Goal: Task Accomplishment & Management: Use online tool/utility

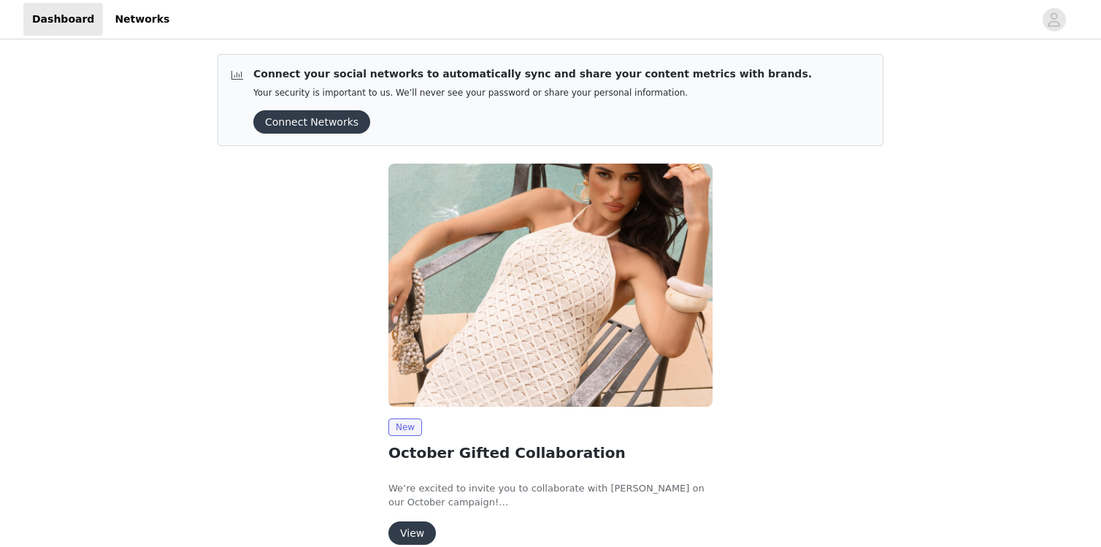
scroll to position [71, 0]
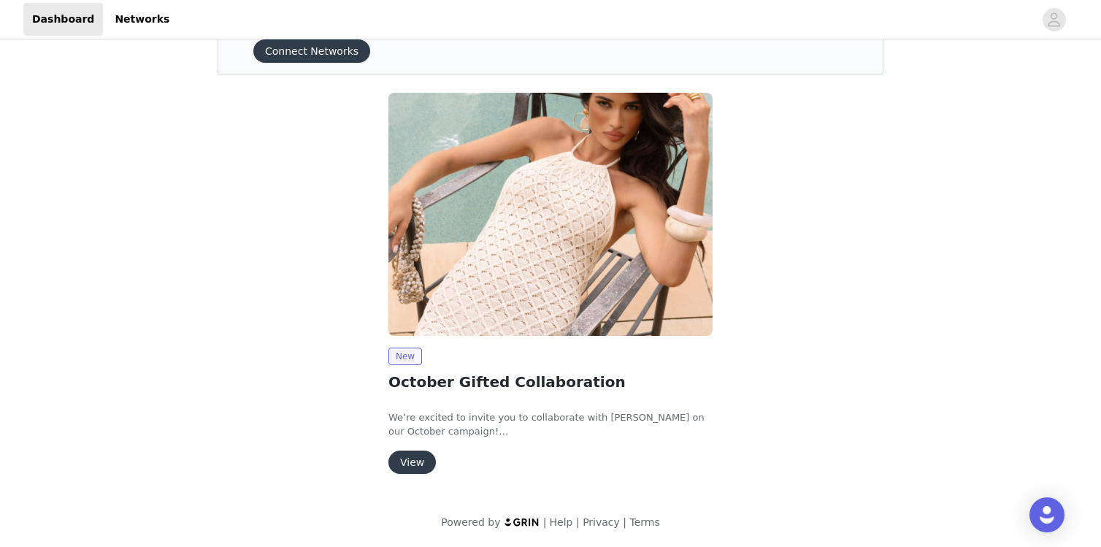
click at [412, 459] on button "View" at bounding box center [411, 461] width 47 height 23
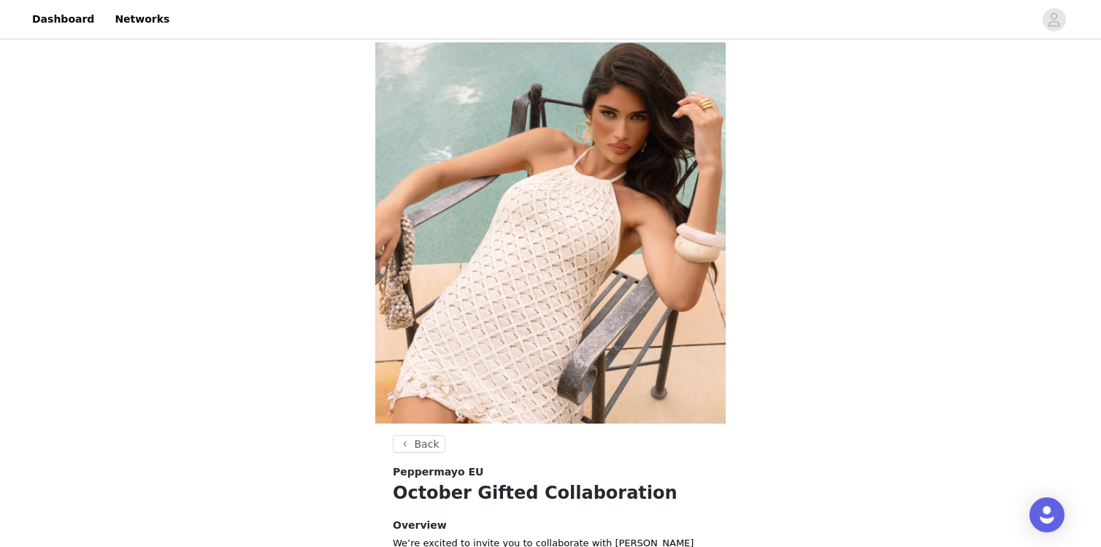
scroll to position [415, 0]
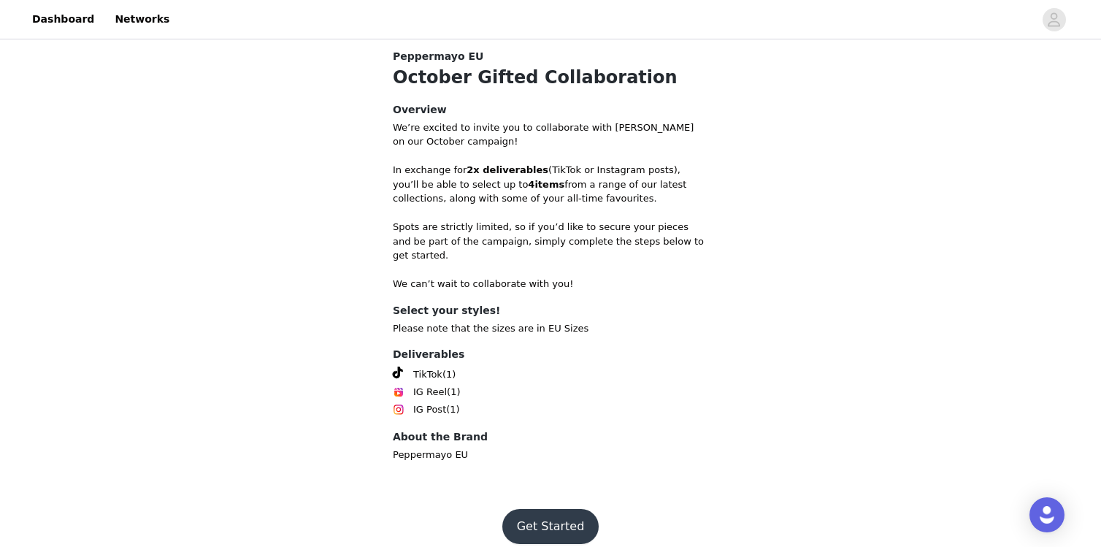
click at [550, 509] on button "Get Started" at bounding box center [550, 526] width 97 height 35
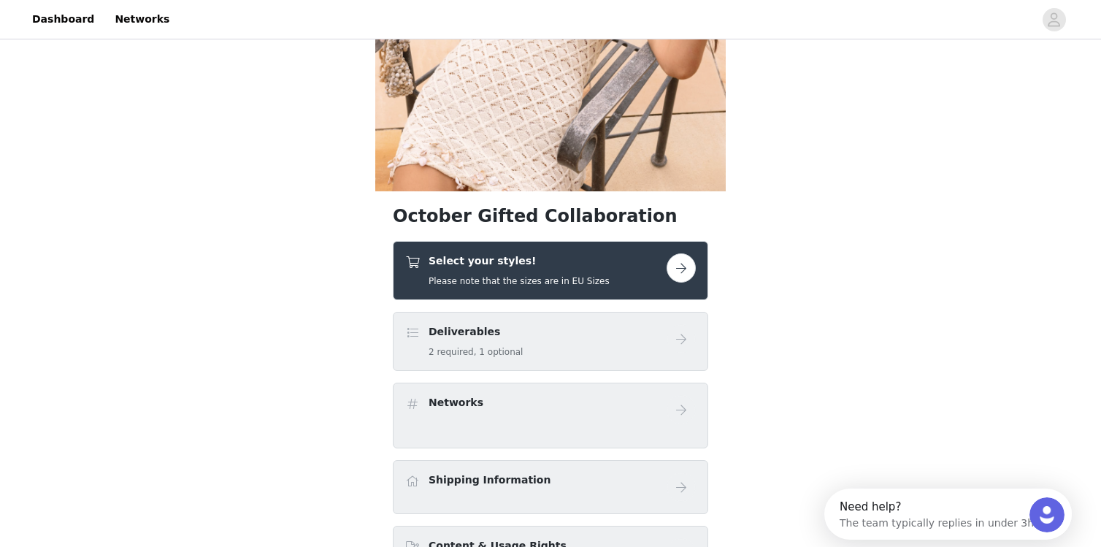
scroll to position [277, 0]
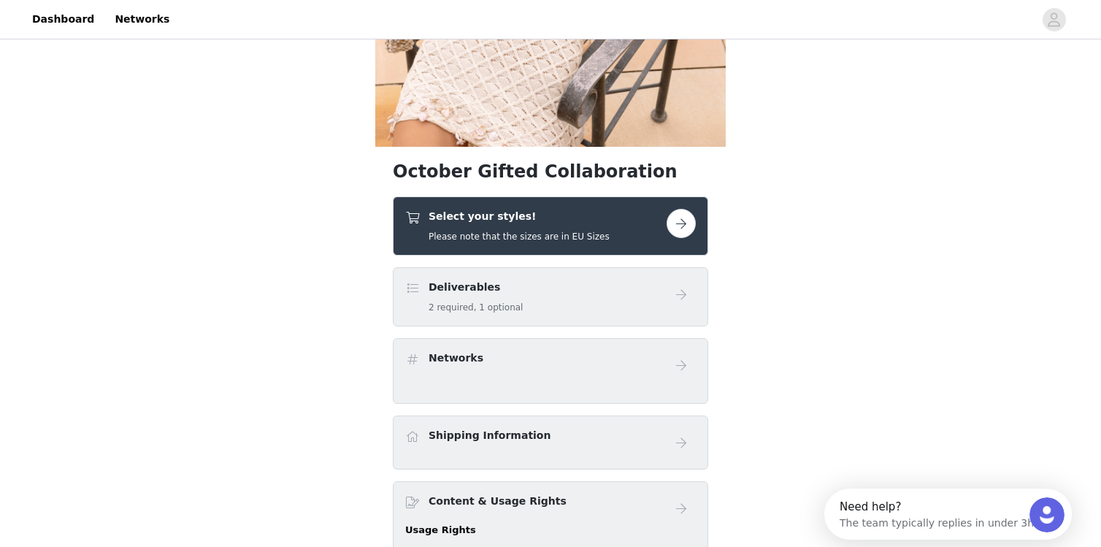
click at [683, 229] on button "button" at bounding box center [681, 223] width 29 height 29
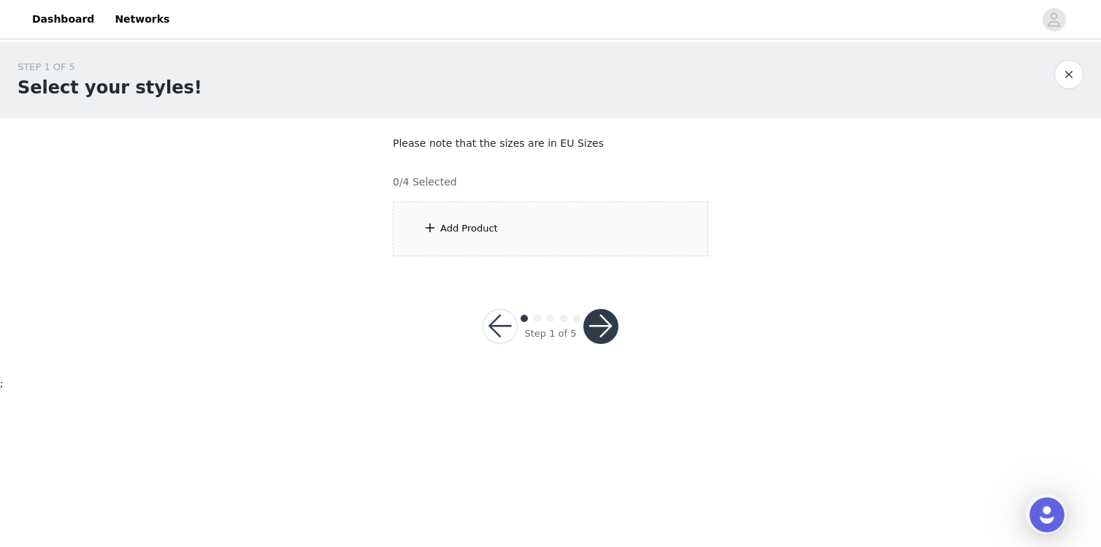
click at [534, 240] on div "Add Product" at bounding box center [550, 229] width 315 height 55
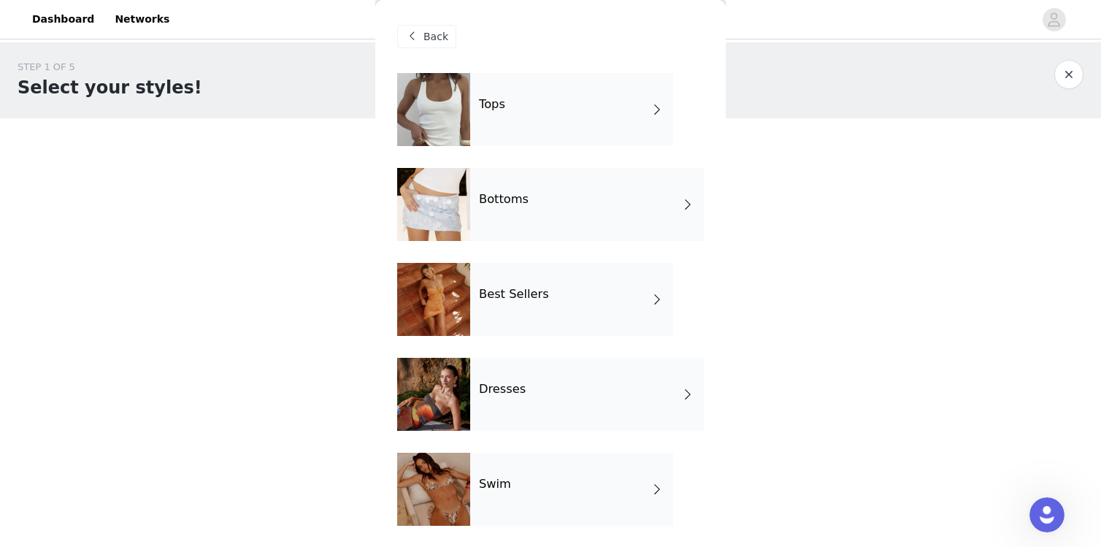
click at [568, 125] on div "Tops" at bounding box center [571, 109] width 203 height 73
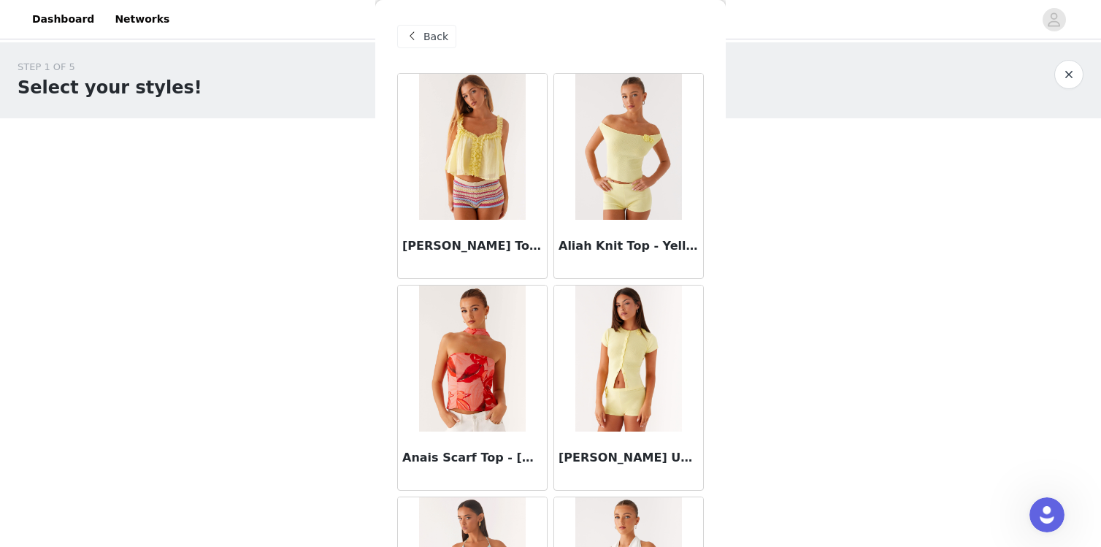
click at [430, 27] on div "Back" at bounding box center [426, 36] width 59 height 23
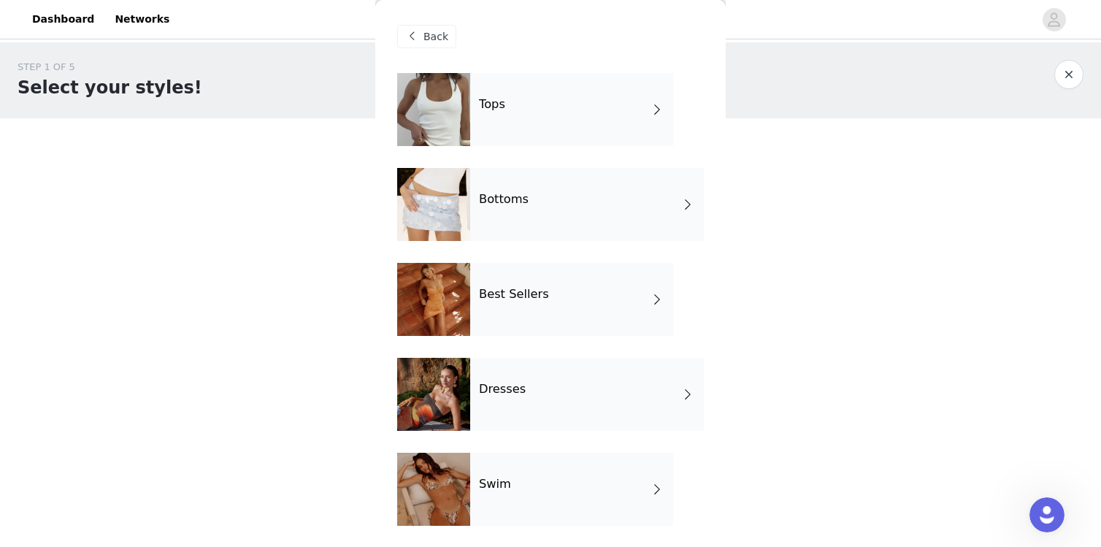
click at [499, 289] on h4 "Best Sellers" at bounding box center [514, 294] width 70 height 13
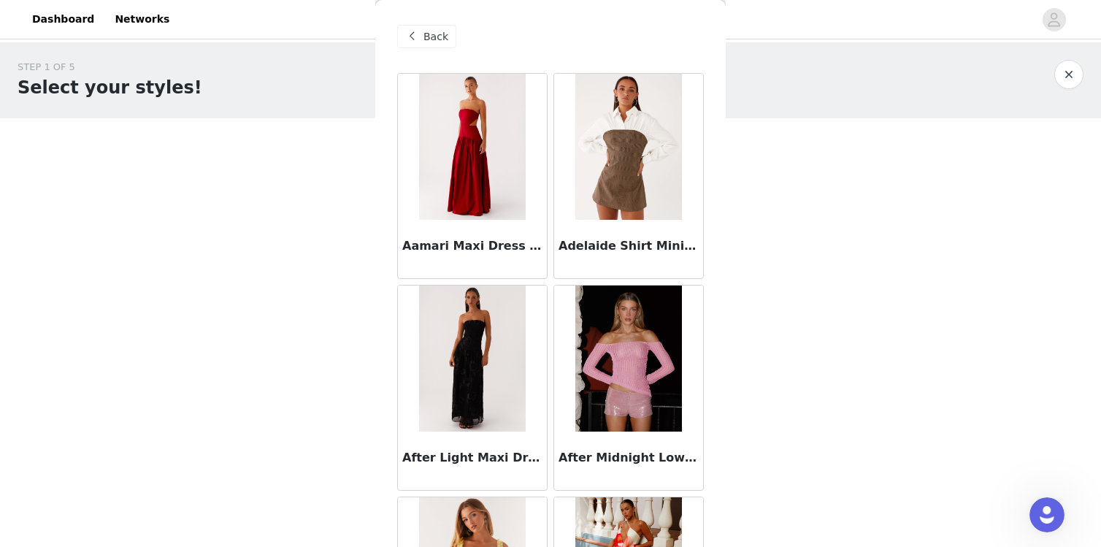
click at [436, 35] on span "Back" at bounding box center [435, 36] width 25 height 15
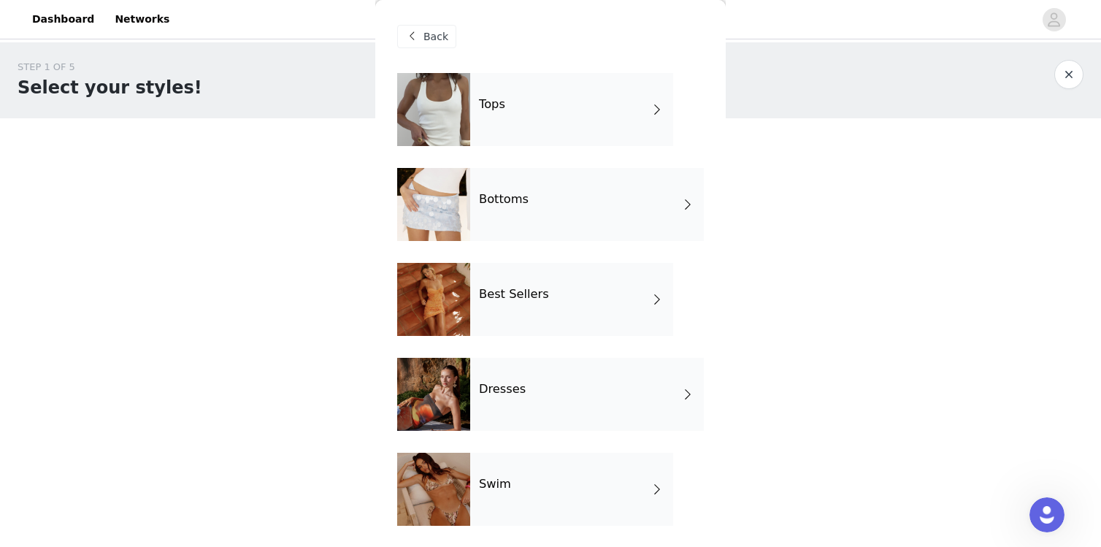
click at [523, 304] on div "Best Sellers" at bounding box center [571, 299] width 203 height 73
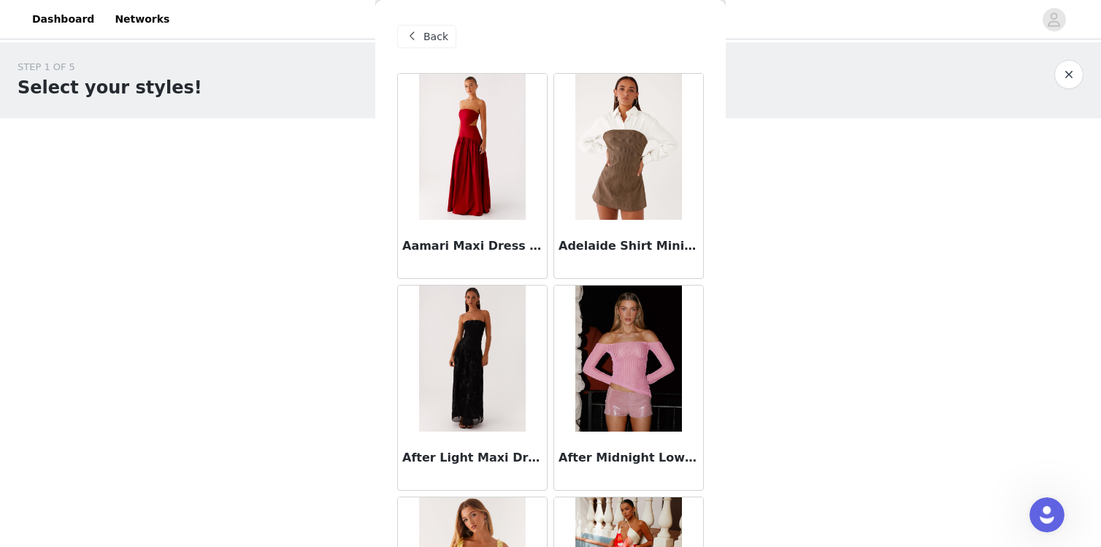
click at [440, 29] on span "Back" at bounding box center [435, 36] width 25 height 15
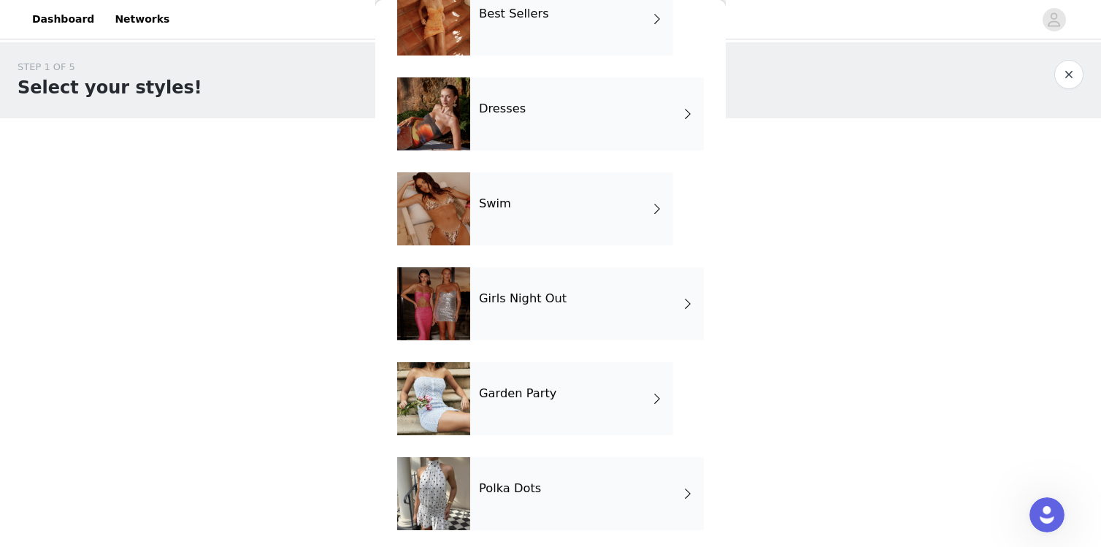
scroll to position [285, 0]
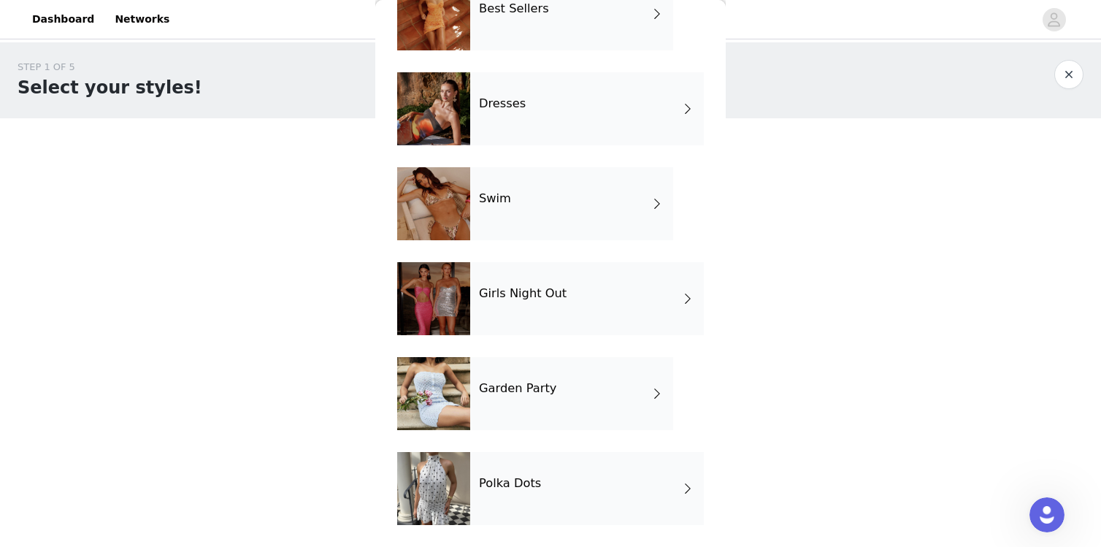
click at [531, 276] on div "Girls Night Out" at bounding box center [587, 298] width 234 height 73
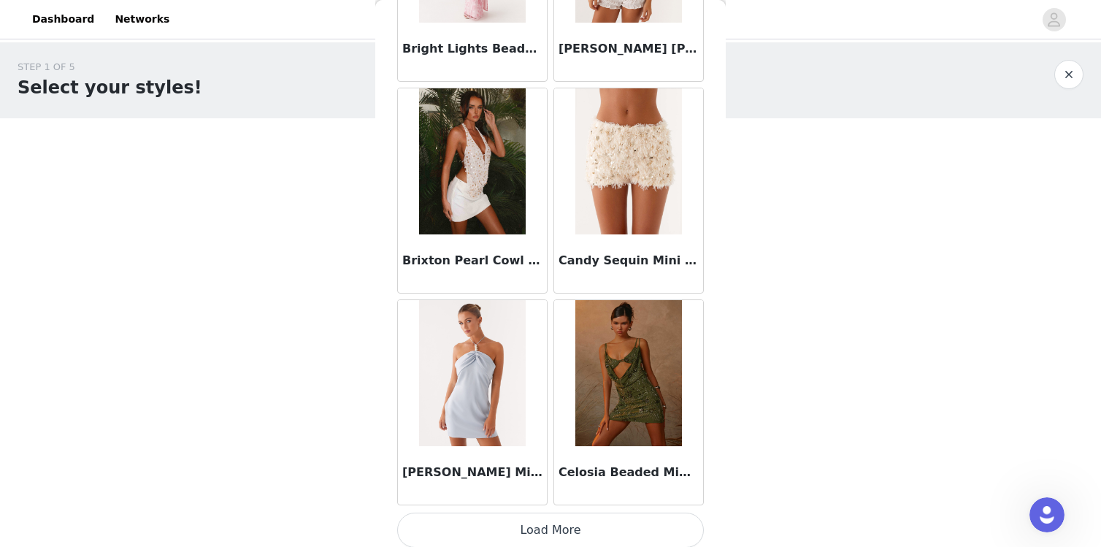
scroll to position [1687, 0]
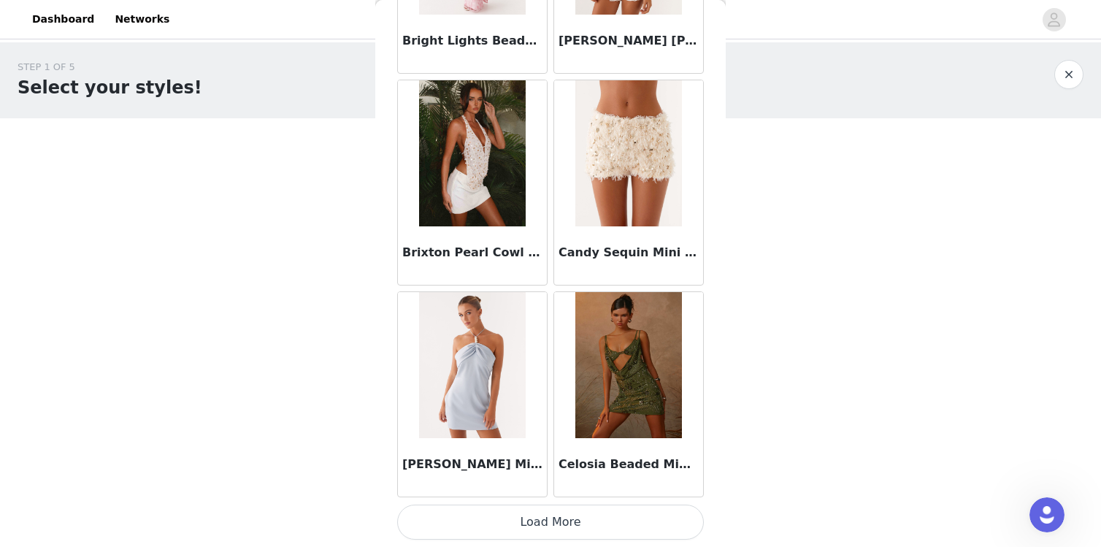
click at [523, 527] on button "Load More" at bounding box center [550, 521] width 307 height 35
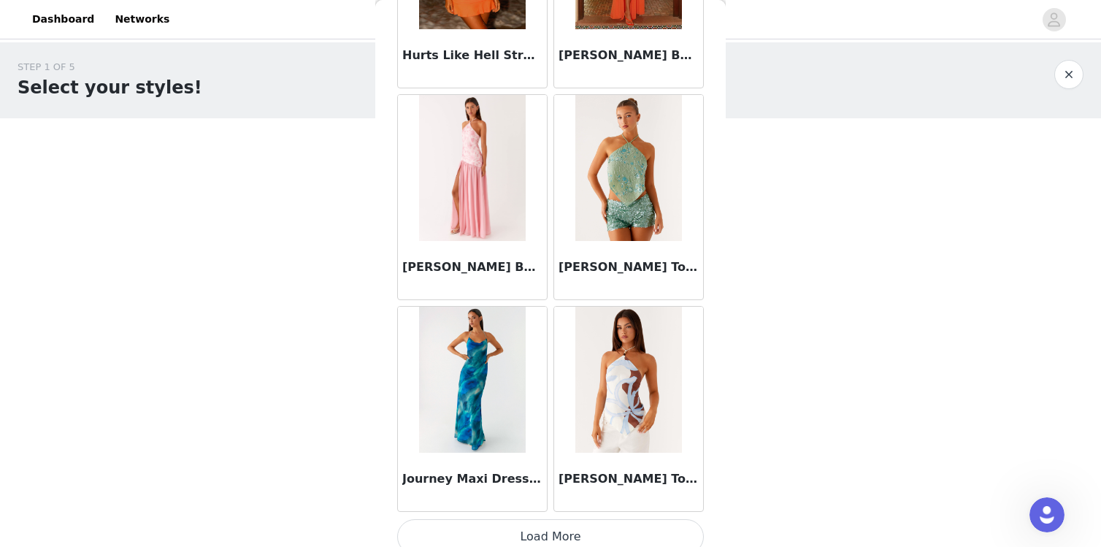
scroll to position [3805, 0]
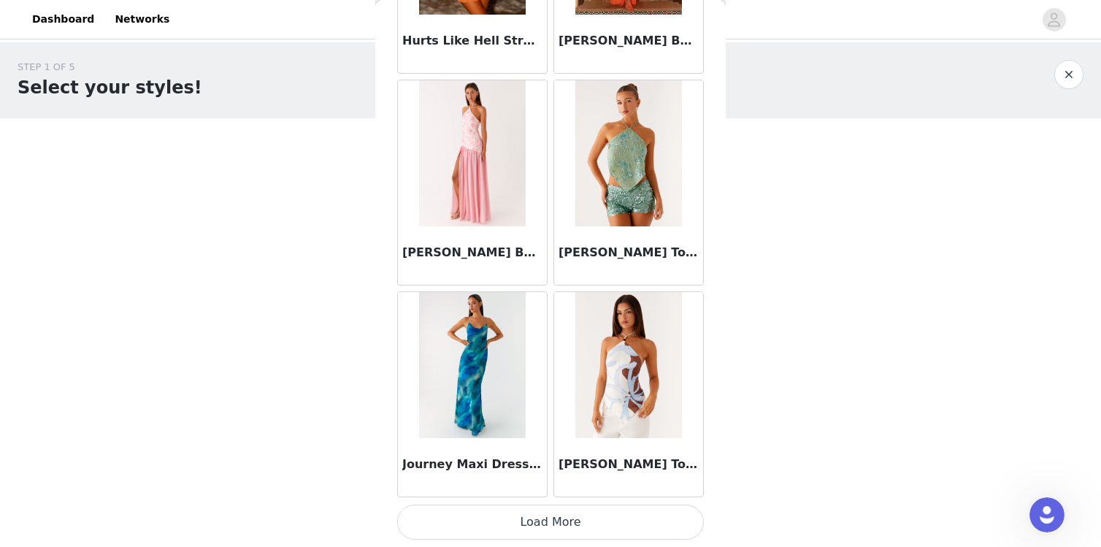
click at [531, 519] on button "Load More" at bounding box center [550, 521] width 307 height 35
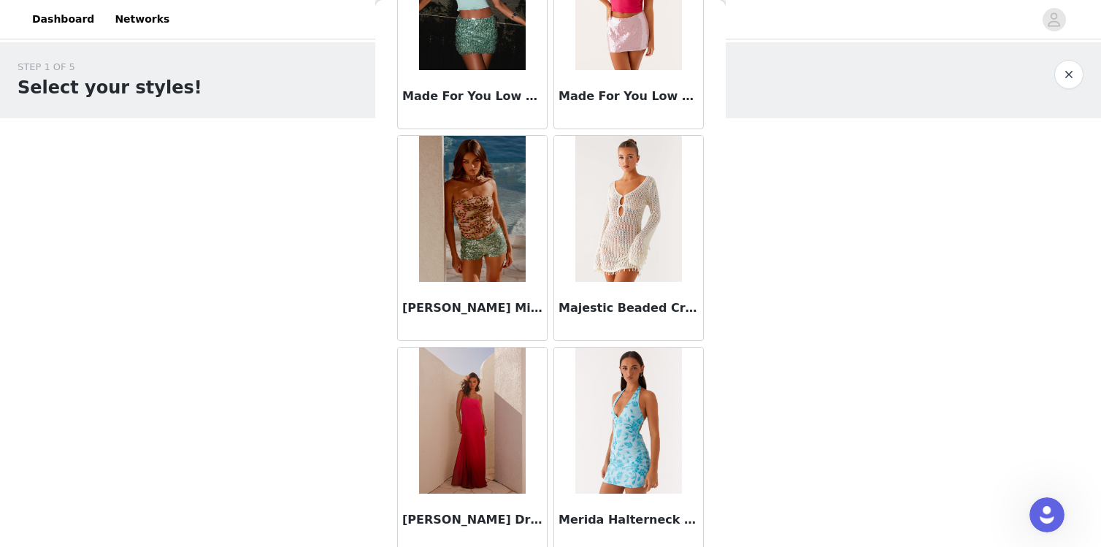
scroll to position [5922, 0]
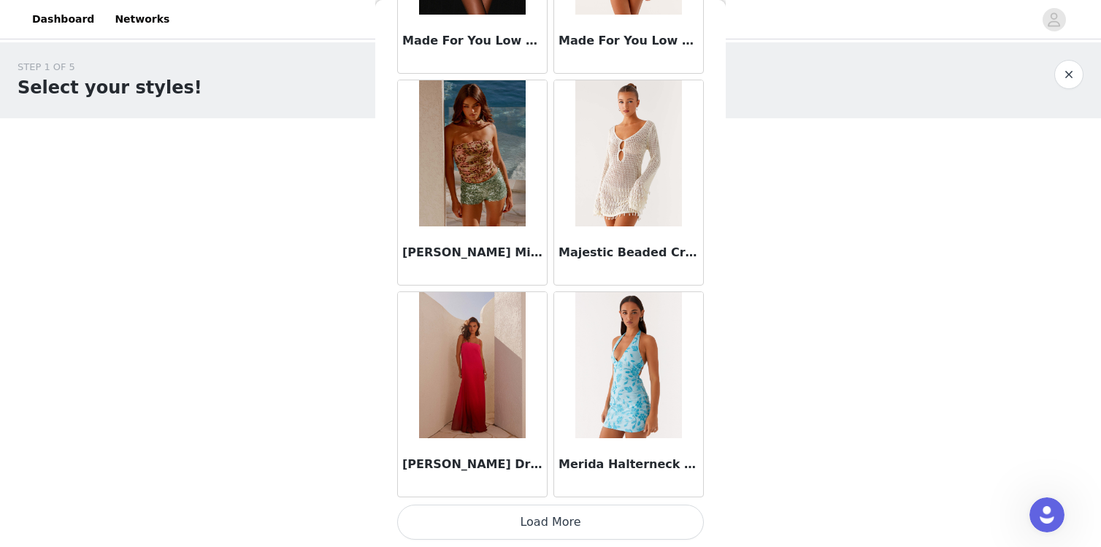
click at [522, 517] on button "Load More" at bounding box center [550, 521] width 307 height 35
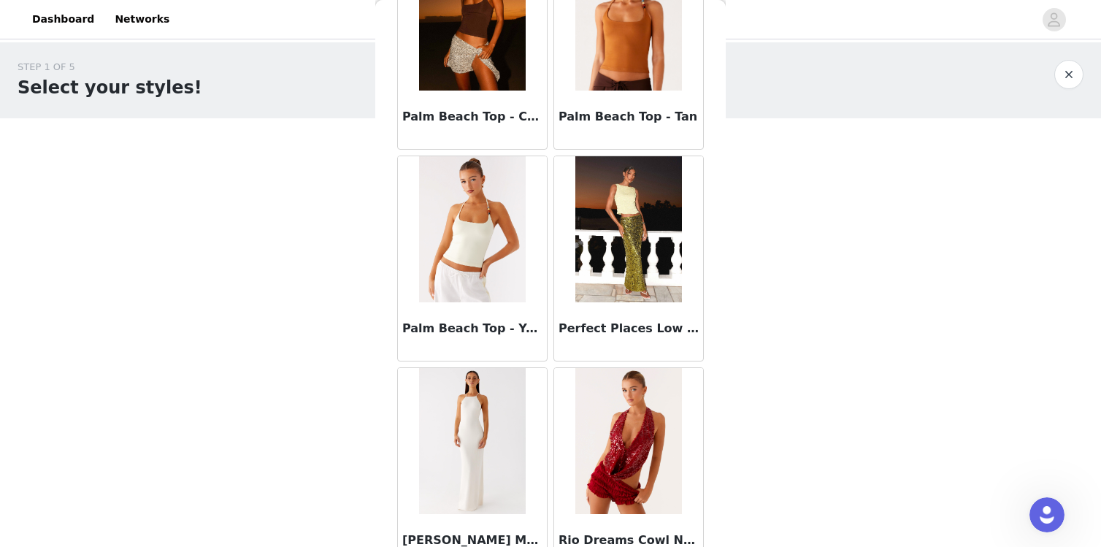
scroll to position [8039, 0]
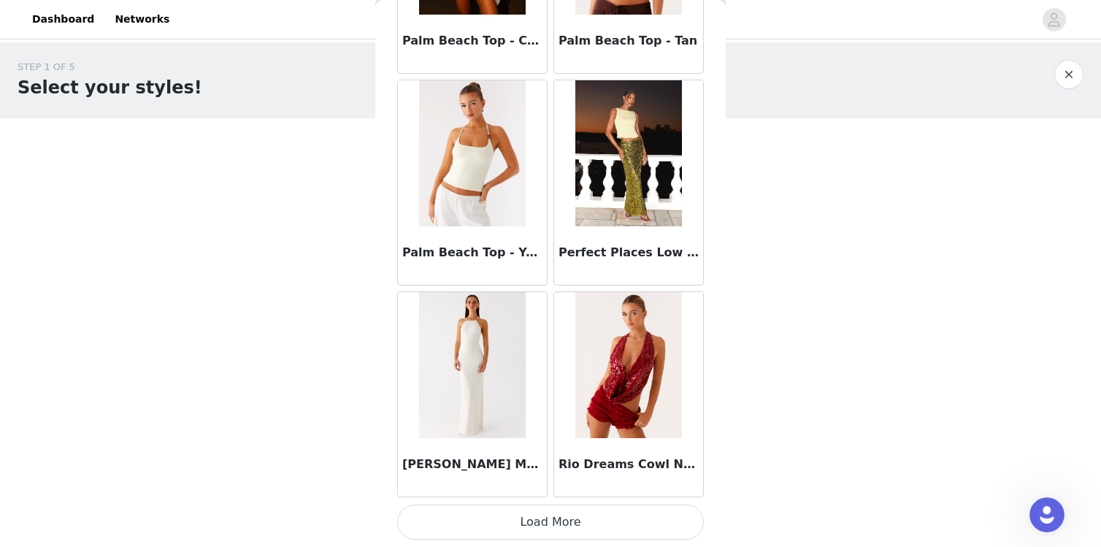
click at [529, 516] on button "Load More" at bounding box center [550, 521] width 307 height 35
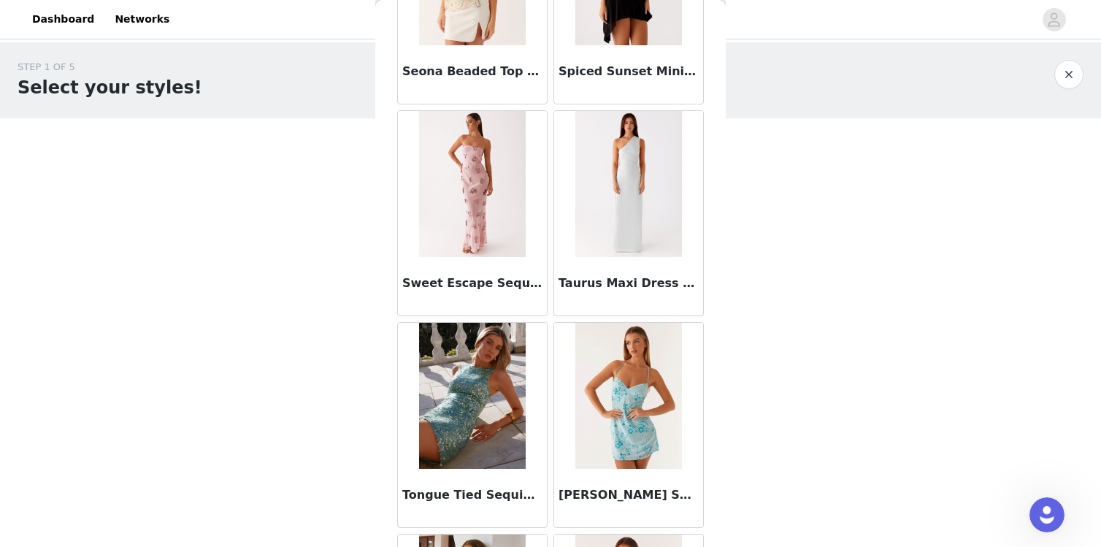
scroll to position [9280, 0]
